Goal: Information Seeking & Learning: Learn about a topic

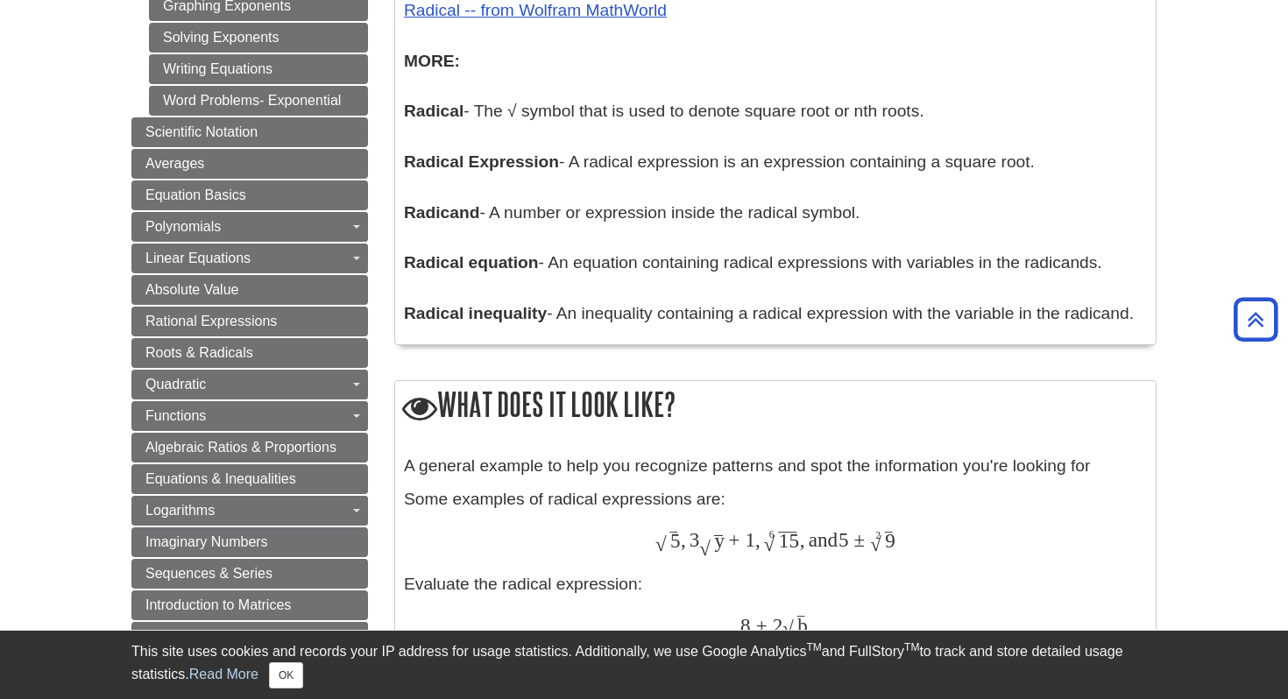
scroll to position [1120, 0]
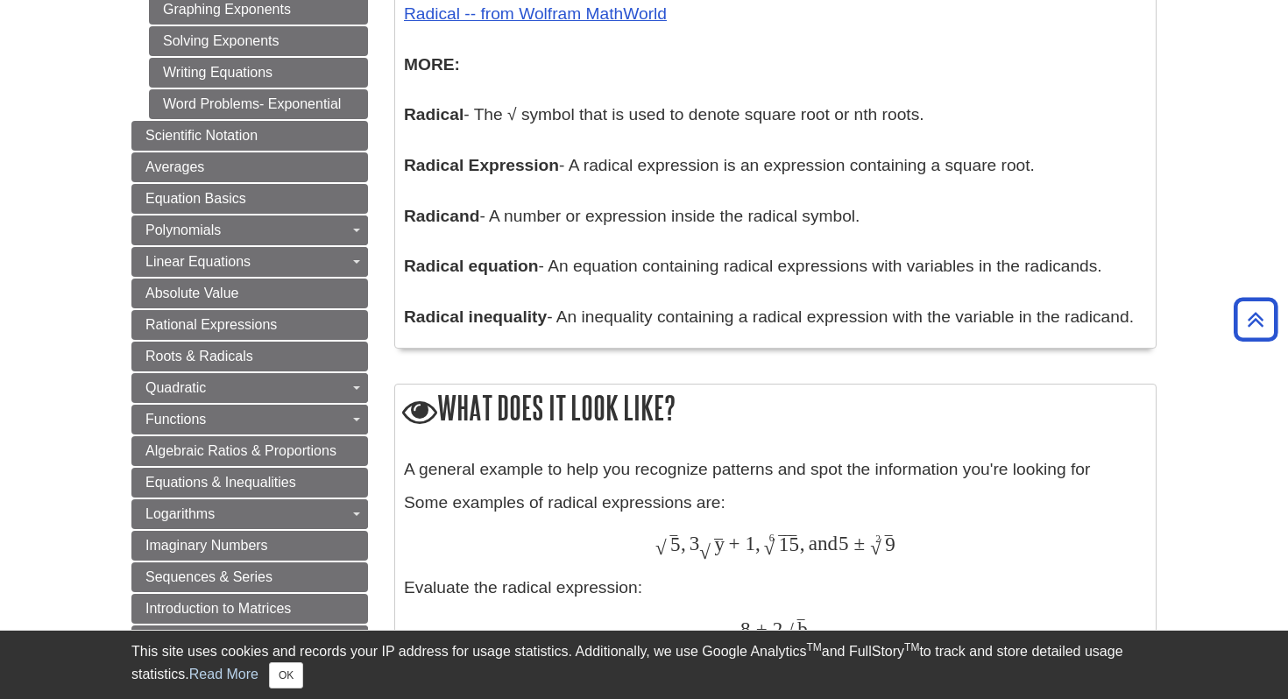
drag, startPoint x: 406, startPoint y: 121, endPoint x: 1039, endPoint y: 162, distance: 633.8
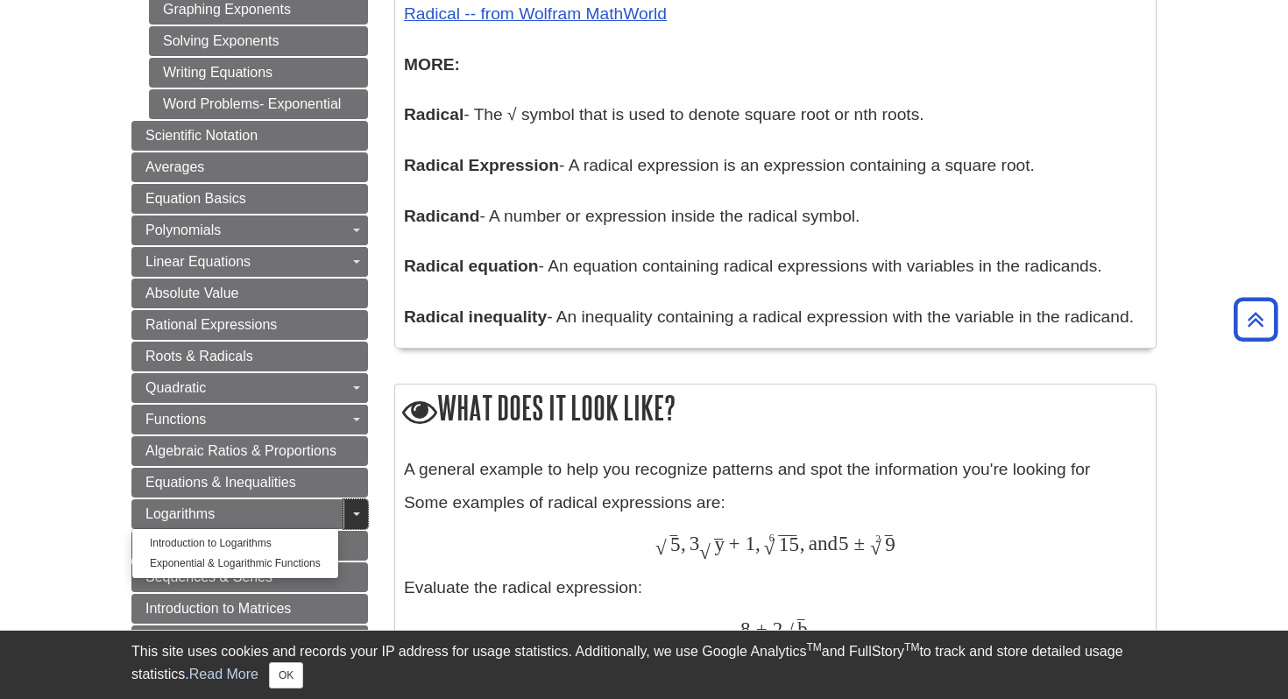
click at [353, 505] on link "Toggle Dropdown" at bounding box center [355, 514] width 25 height 30
click at [354, 513] on span "Guide Page Menu" at bounding box center [356, 514] width 7 height 4
click at [279, 540] on link "Introduction to Logarithms" at bounding box center [235, 543] width 206 height 20
click at [251, 535] on link "Introduction to Logarithms" at bounding box center [235, 543] width 206 height 20
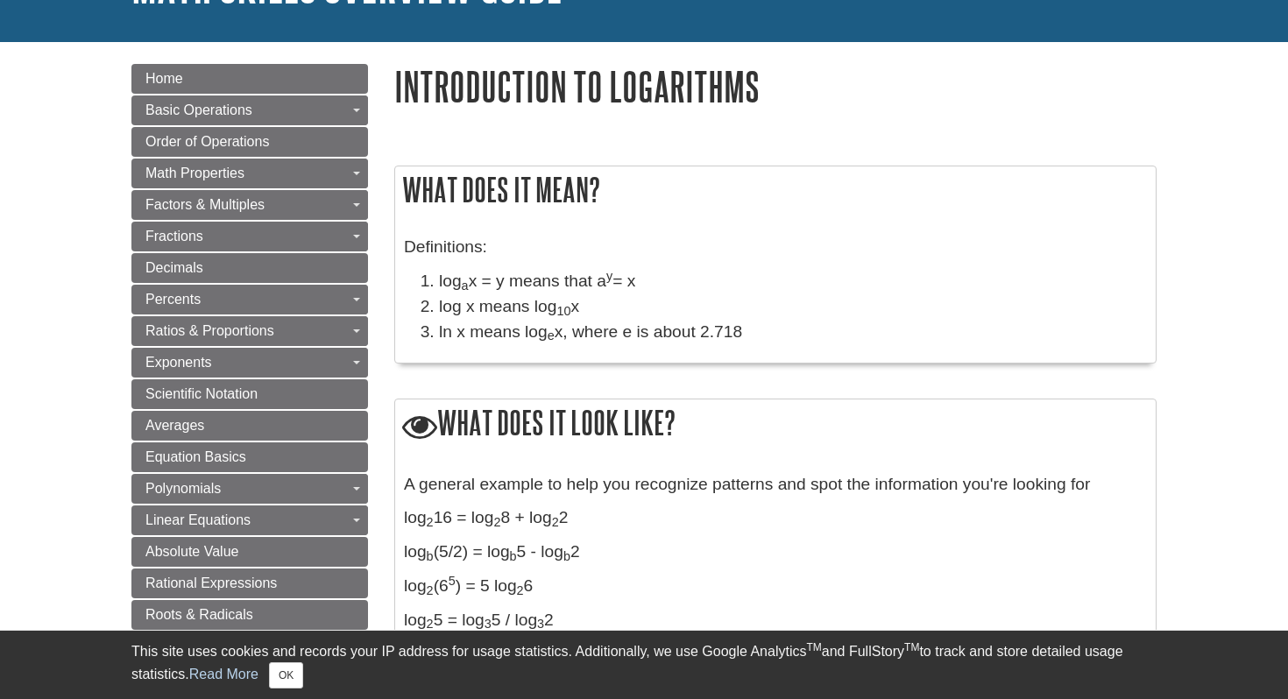
scroll to position [170, 0]
